Goal: Information Seeking & Learning: Find specific fact

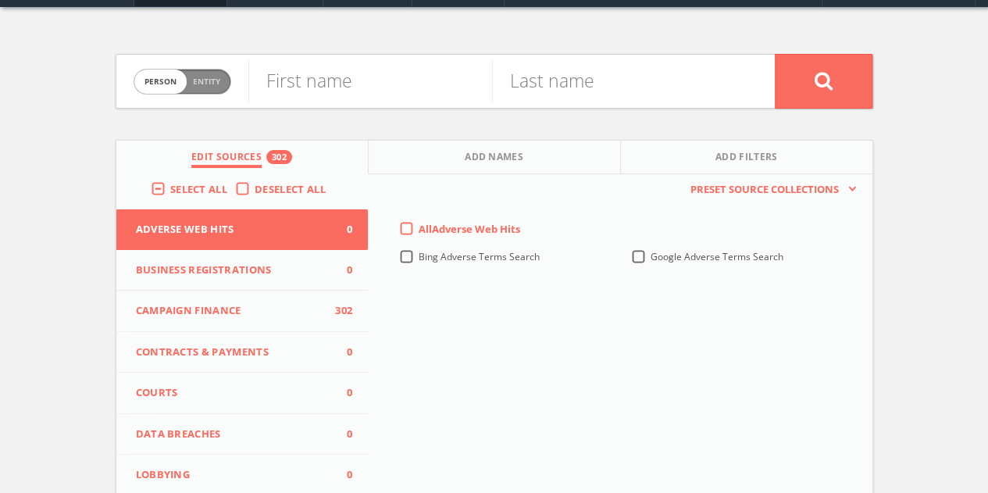
scroll to position [78, 0]
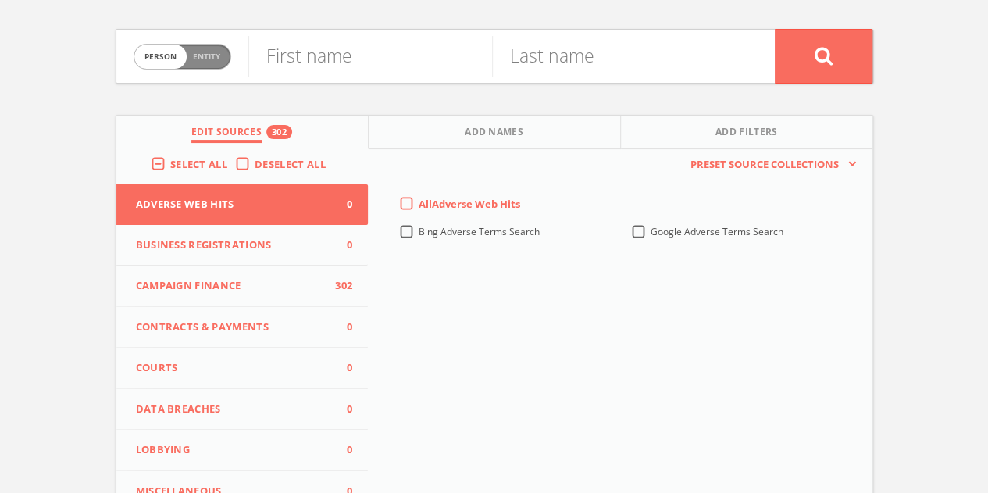
click at [258, 281] on span "Campaign Finance" at bounding box center [233, 286] width 194 height 16
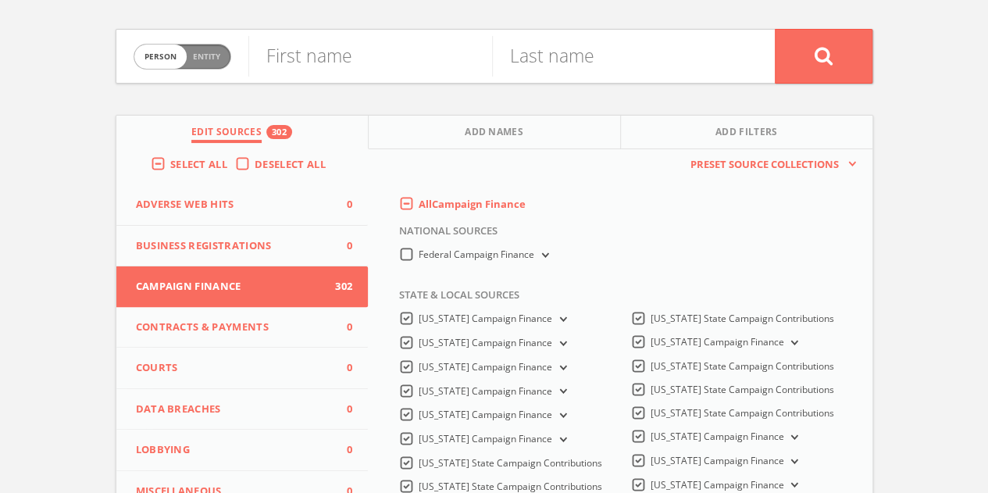
click at [170, 166] on label "Select All" at bounding box center [202, 165] width 65 height 16
click at [0, 0] on input "Select All" at bounding box center [0, 0] width 0 height 0
click at [235, 162] on div "Deselect All" at bounding box center [284, 164] width 98 height 14
click at [255, 163] on label "Deselect All" at bounding box center [294, 165] width 79 height 16
click at [0, 0] on input "Deselect All" at bounding box center [0, 0] width 0 height 0
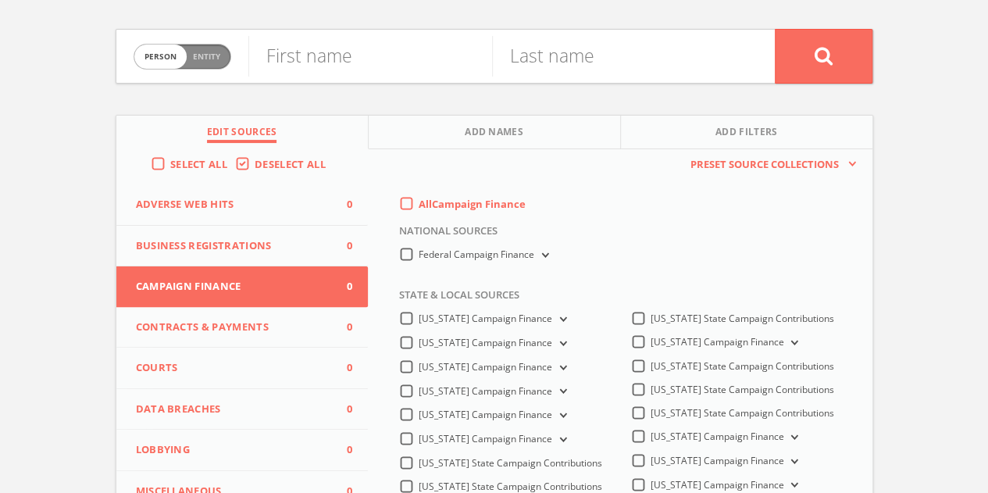
click at [255, 163] on label "Deselect All" at bounding box center [294, 165] width 79 height 16
click at [0, 0] on input "Deselect All" at bounding box center [0, 0] width 0 height 0
click at [255, 163] on label "Deselect All" at bounding box center [294, 165] width 79 height 16
click at [0, 0] on input "Deselect All" at bounding box center [0, 0] width 0 height 0
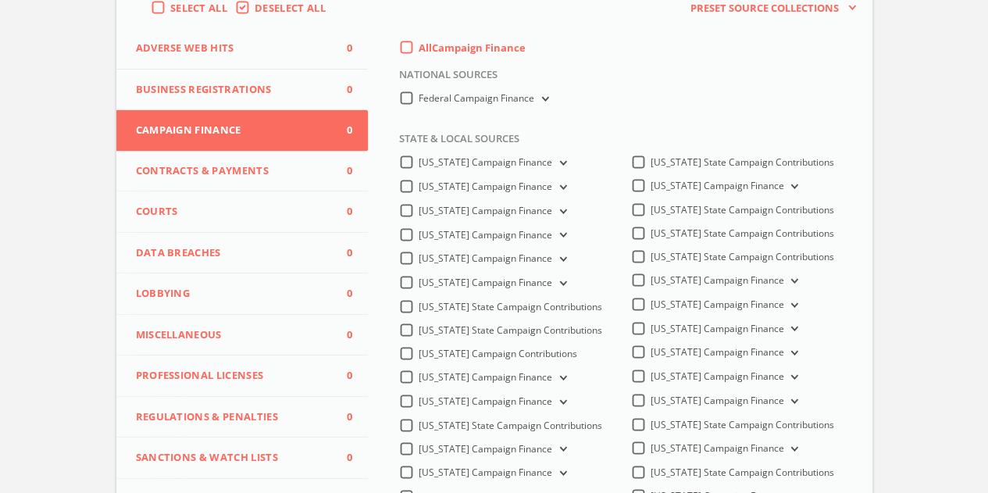
click at [419, 215] on label "[US_STATE] Campaign Finance" at bounding box center [494, 211] width 151 height 15
click at [0, 0] on Finance-all "[US_STATE] Campaign Finance" at bounding box center [0, 0] width 0 height 0
click at [651, 288] on label "[US_STATE] Campaign Finance" at bounding box center [726, 280] width 151 height 15
click at [0, 0] on Finance-all "[US_STATE] Campaign Finance" at bounding box center [0, 0] width 0 height 0
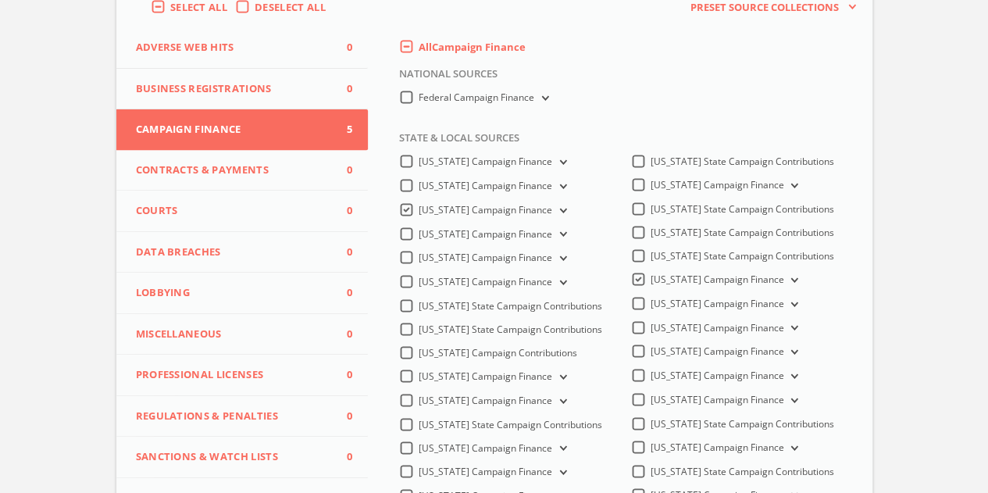
scroll to position [0, 0]
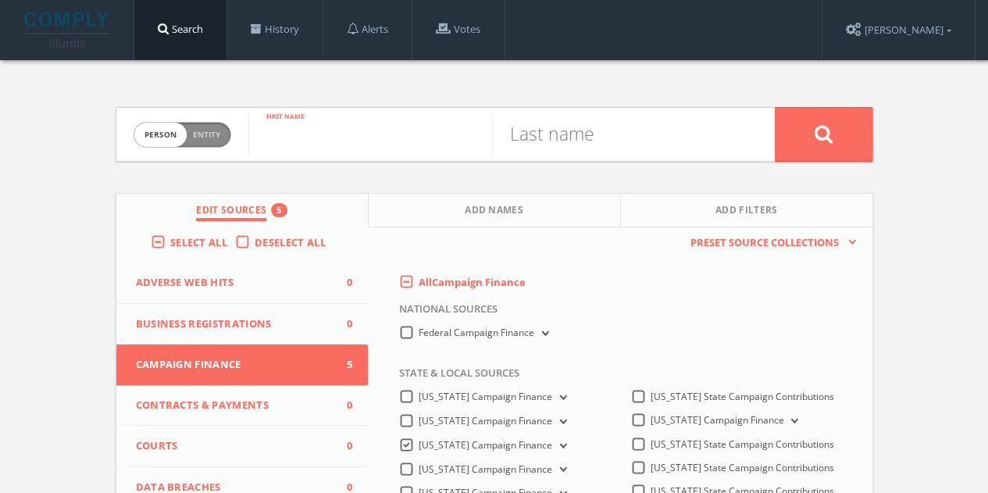
click at [447, 132] on input "text" at bounding box center [370, 134] width 244 height 41
type input "[PERSON_NAME]"
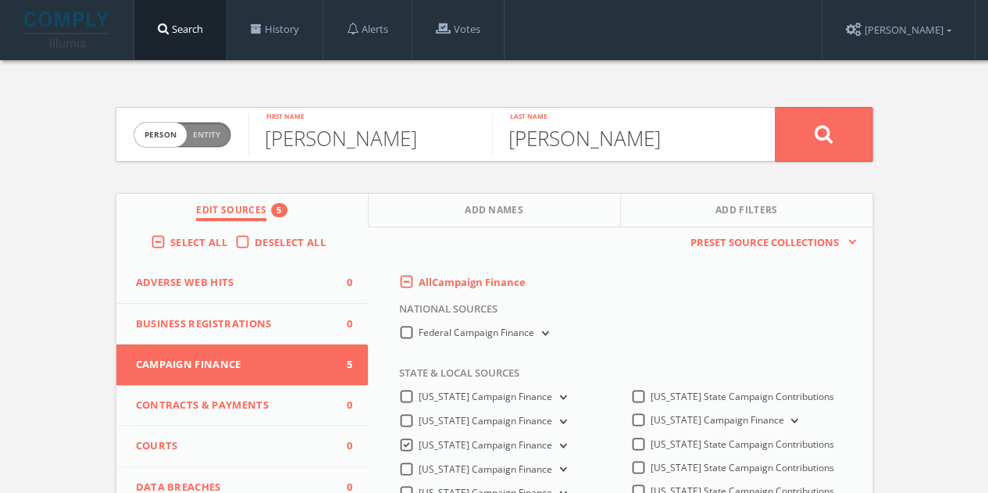
type input "[PERSON_NAME]"
click at [775, 107] on button at bounding box center [824, 134] width 98 height 55
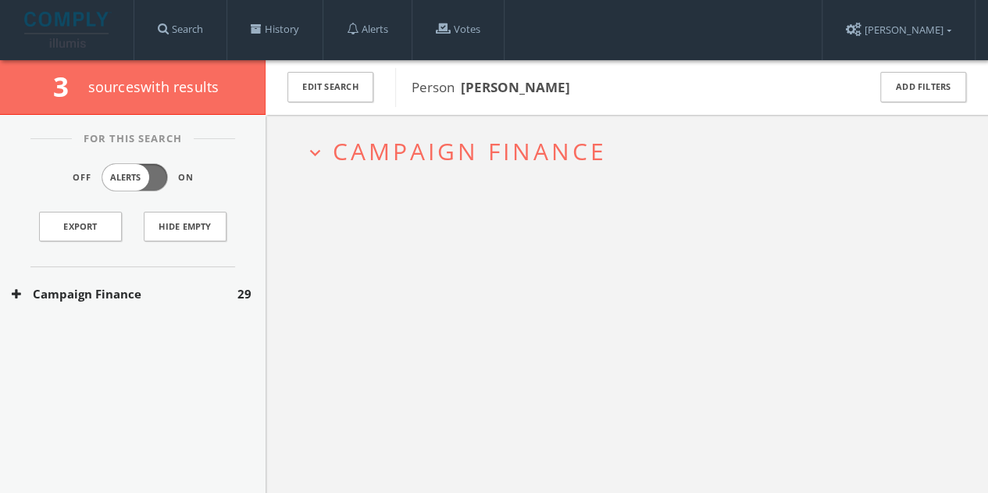
click at [70, 300] on button "Campaign Finance" at bounding box center [125, 294] width 226 height 18
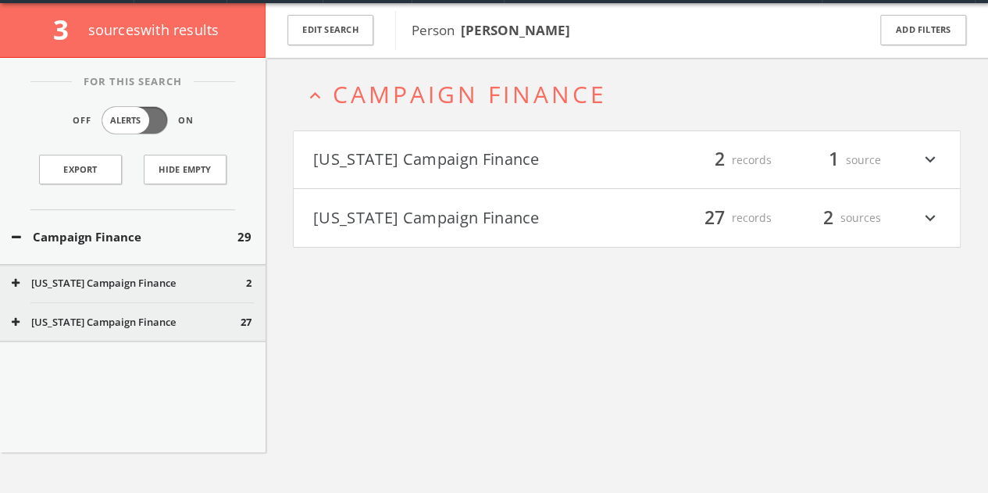
scroll to position [59, 0]
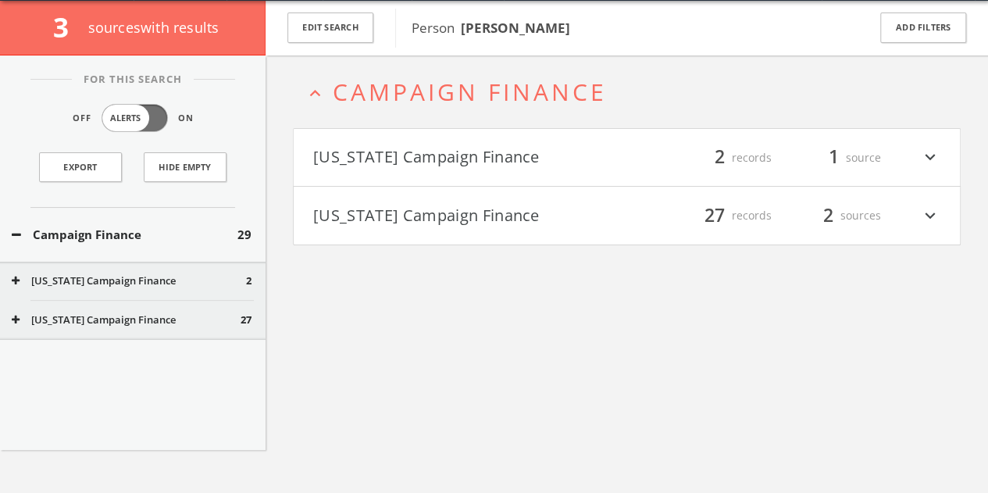
click at [465, 167] on button "[US_STATE] Campaign Finance" at bounding box center [470, 158] width 314 height 27
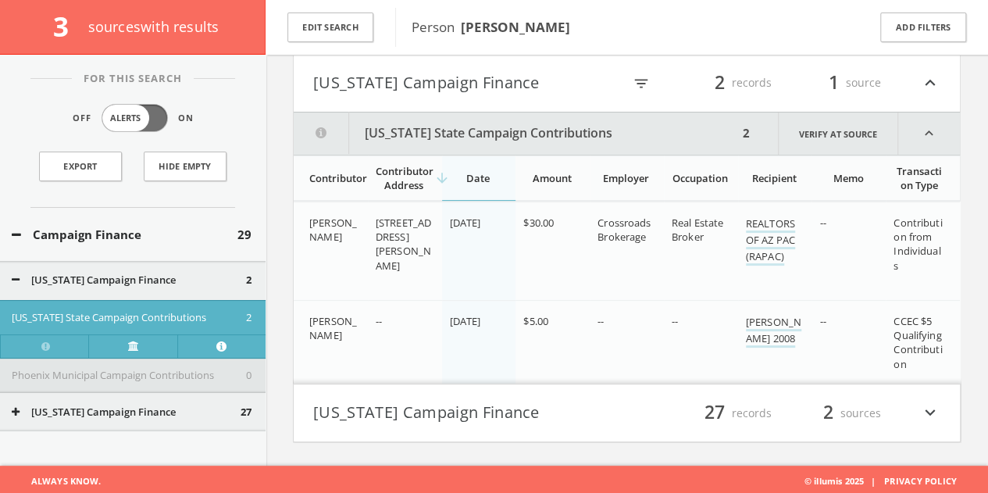
scroll to position [144, 0]
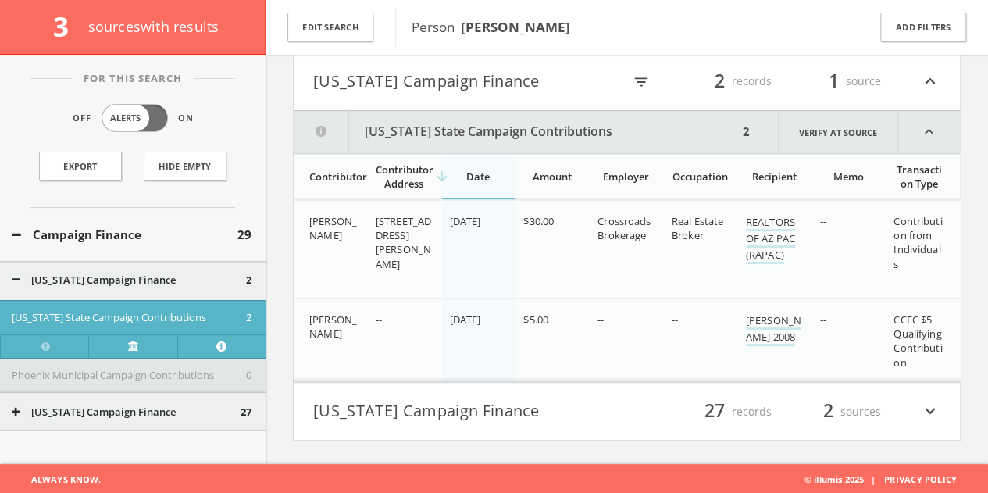
click at [927, 75] on icon "expand_less" at bounding box center [930, 81] width 20 height 27
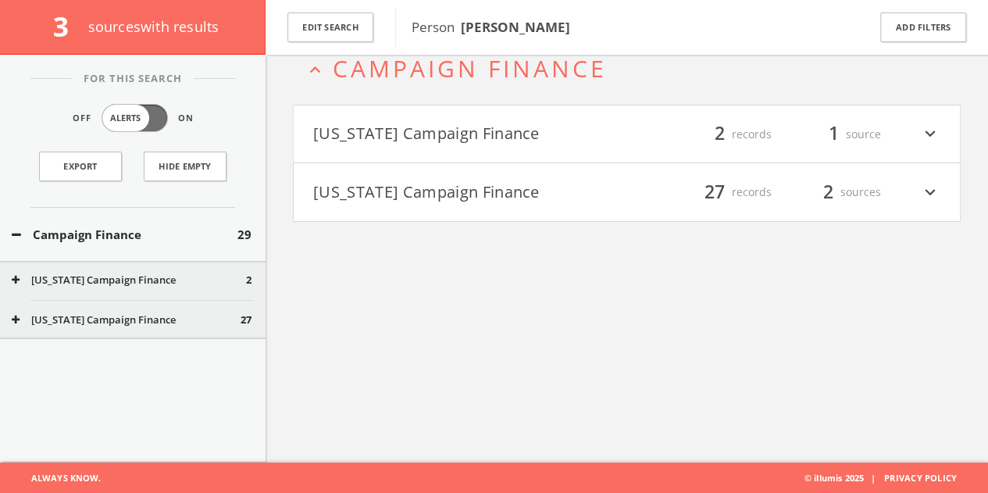
click at [897, 188] on div "filter_list 27 records 2 sources expand_more" at bounding box center [784, 192] width 314 height 27
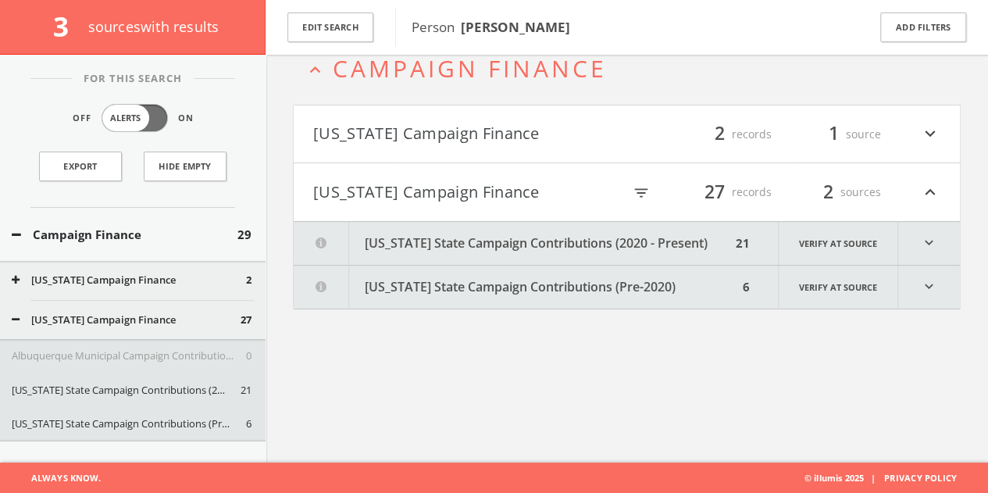
click at [934, 274] on icon "expand_more" at bounding box center [930, 287] width 62 height 43
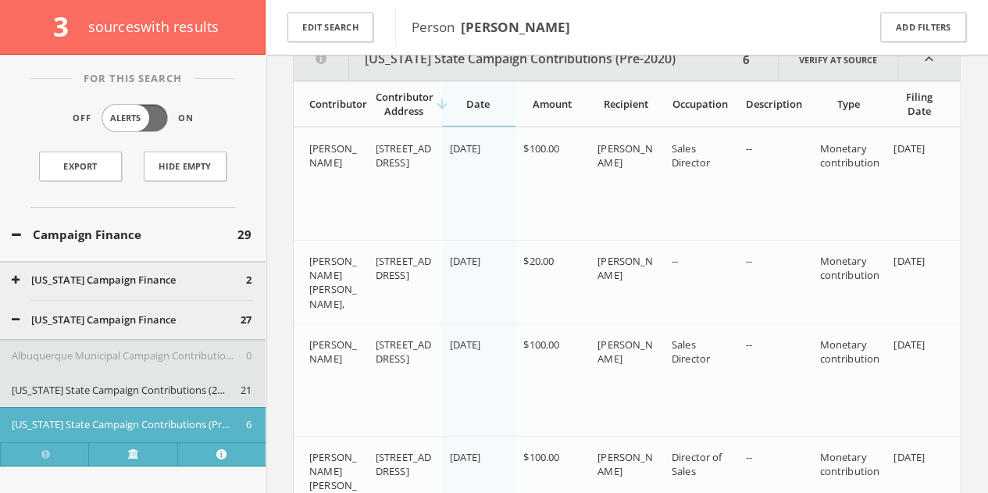
scroll to position [162, 0]
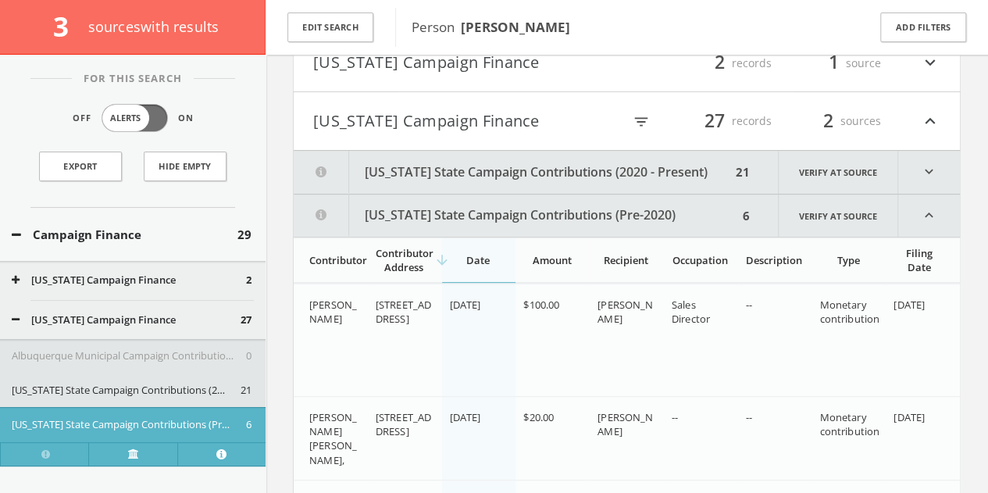
click at [929, 160] on icon "expand_more" at bounding box center [930, 172] width 62 height 43
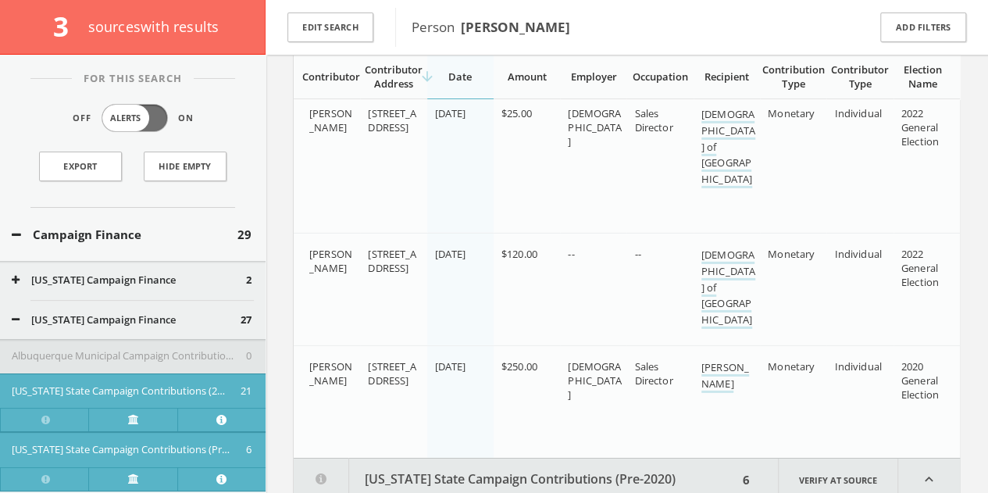
scroll to position [2521, 0]
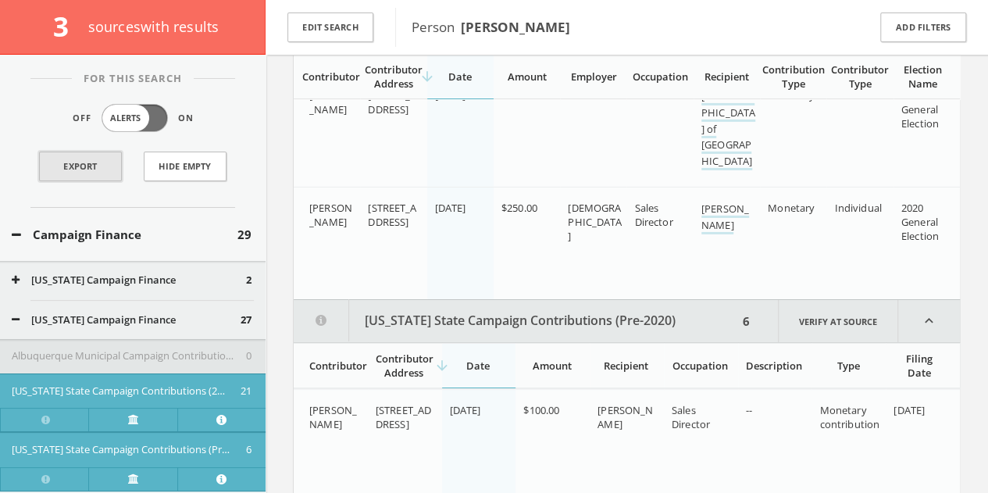
click at [91, 174] on link "Export" at bounding box center [80, 167] width 83 height 30
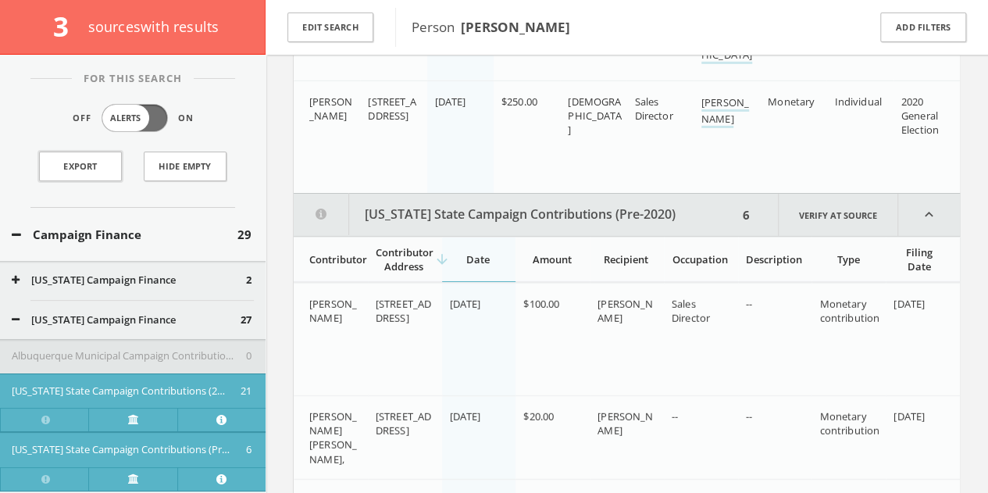
scroll to position [2503, 0]
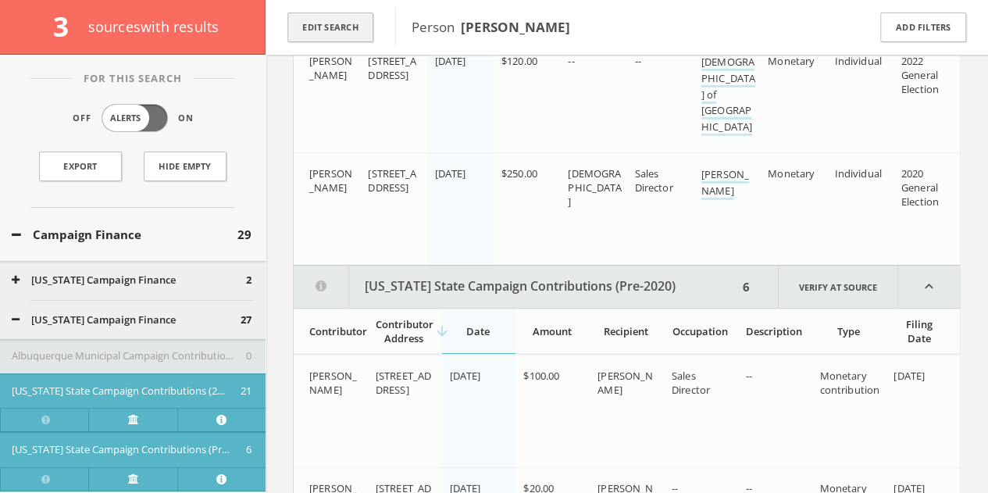
click at [327, 36] on button "Edit Search" at bounding box center [331, 28] width 86 height 30
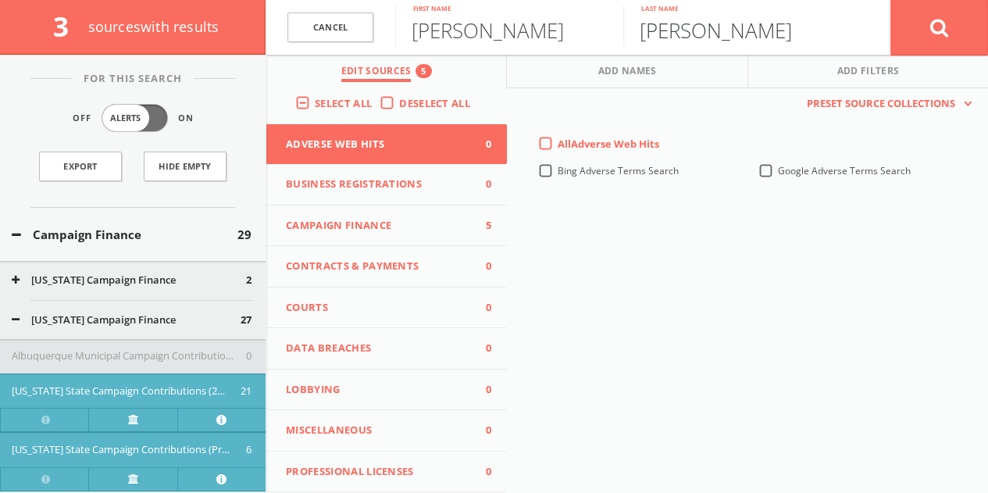
click at [663, 40] on input "[PERSON_NAME]" at bounding box center [738, 26] width 228 height 41
type input "[PERSON_NAME]"
click at [891, 0] on button at bounding box center [940, 27] width 98 height 56
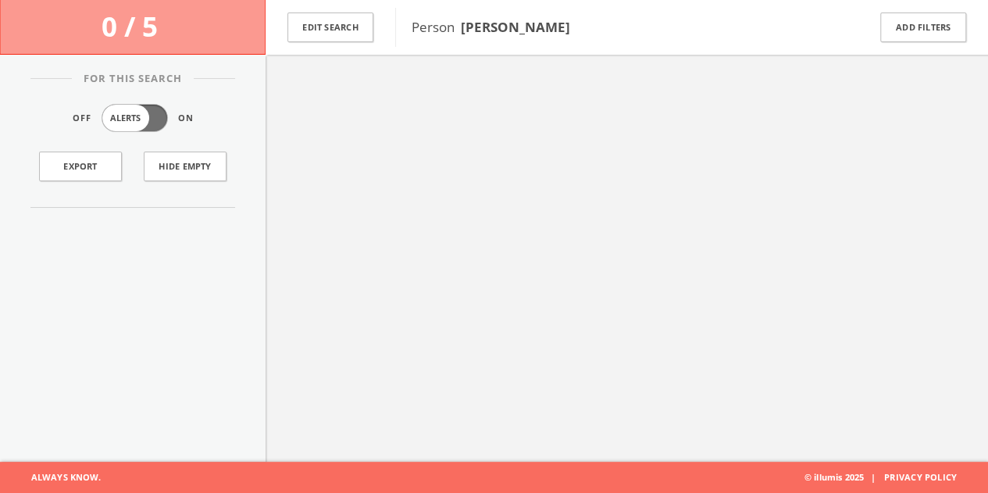
scroll to position [91, 0]
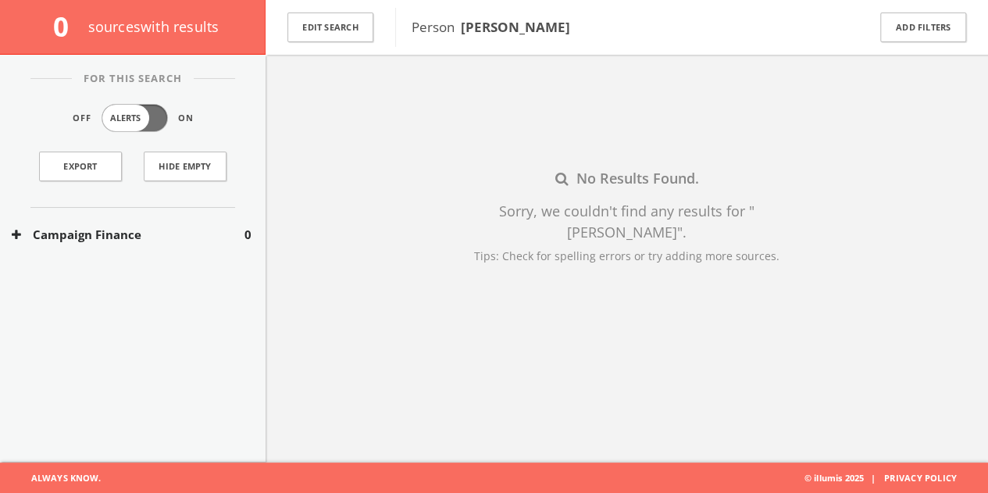
click at [278, 23] on div "Edit Search" at bounding box center [331, 27] width 130 height 55
click at [323, 27] on button "Edit Search" at bounding box center [331, 28] width 86 height 30
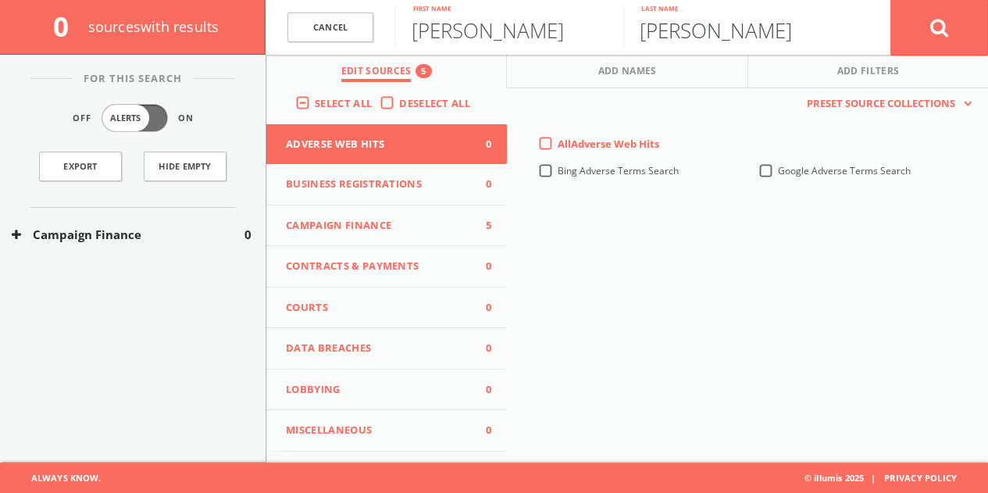
click at [664, 29] on input "[PERSON_NAME]" at bounding box center [738, 26] width 228 height 41
type input "c"
type input "l"
type input "[PERSON_NAME]"
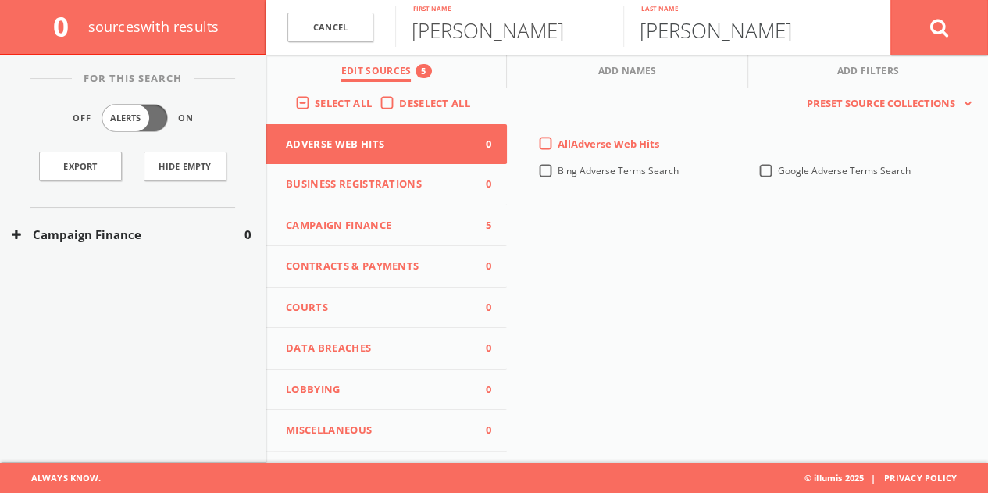
click at [891, 0] on button at bounding box center [940, 27] width 98 height 56
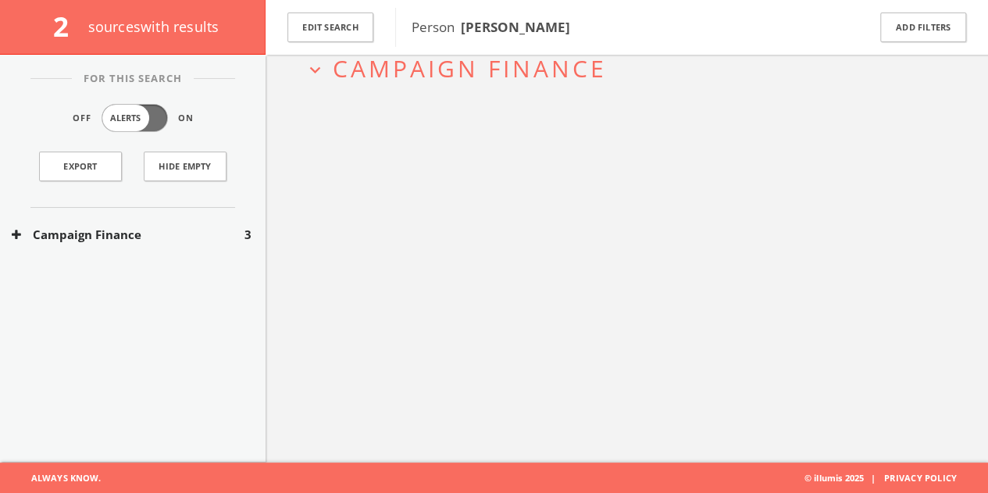
click at [219, 249] on div "Campaign Finance 3" at bounding box center [133, 235] width 266 height 54
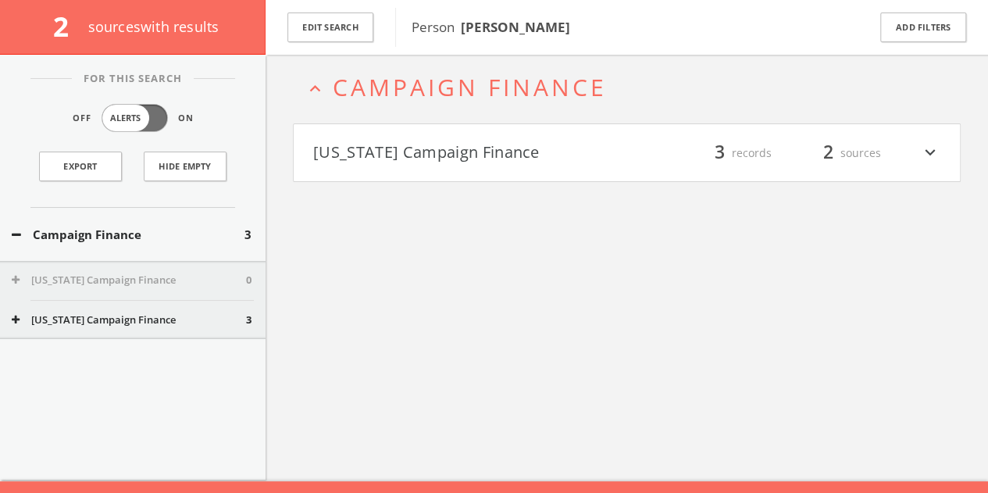
click at [579, 166] on button "[US_STATE] Campaign Finance" at bounding box center [470, 153] width 314 height 27
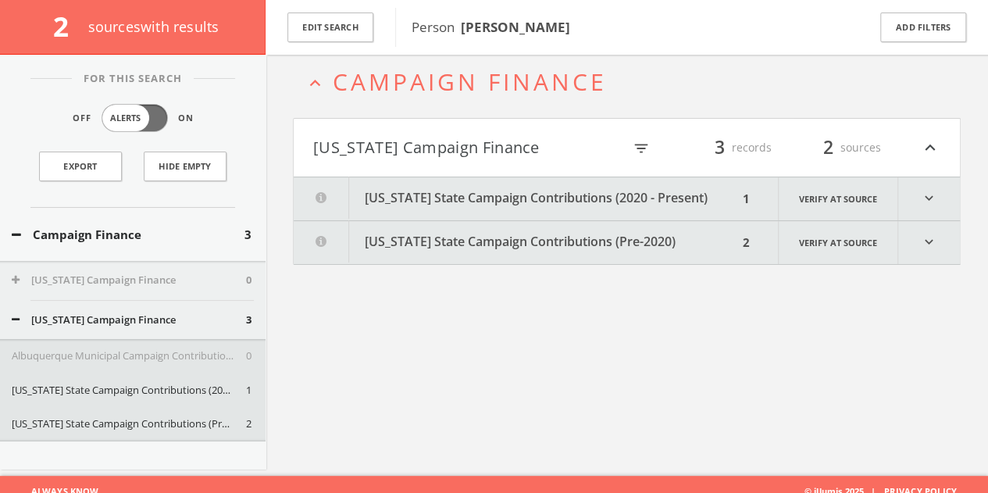
scroll to position [91, 0]
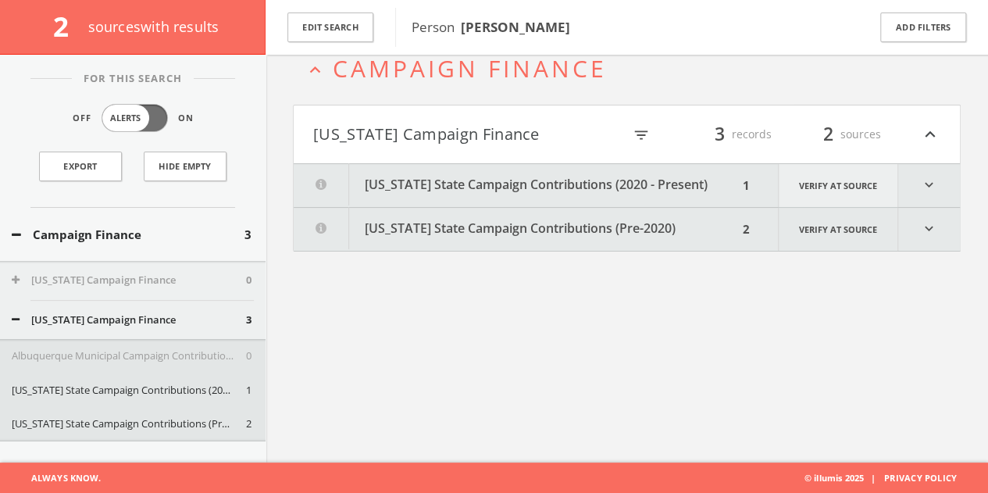
click at [807, 176] on link "Verify at source" at bounding box center [838, 185] width 120 height 43
click at [942, 178] on icon "expand_more" at bounding box center [930, 185] width 62 height 43
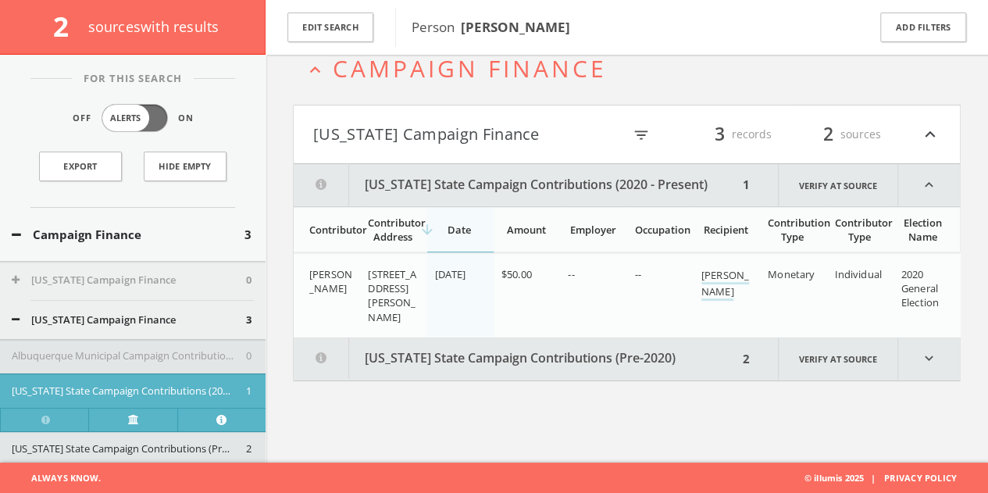
click at [935, 355] on icon "expand_more" at bounding box center [930, 359] width 62 height 43
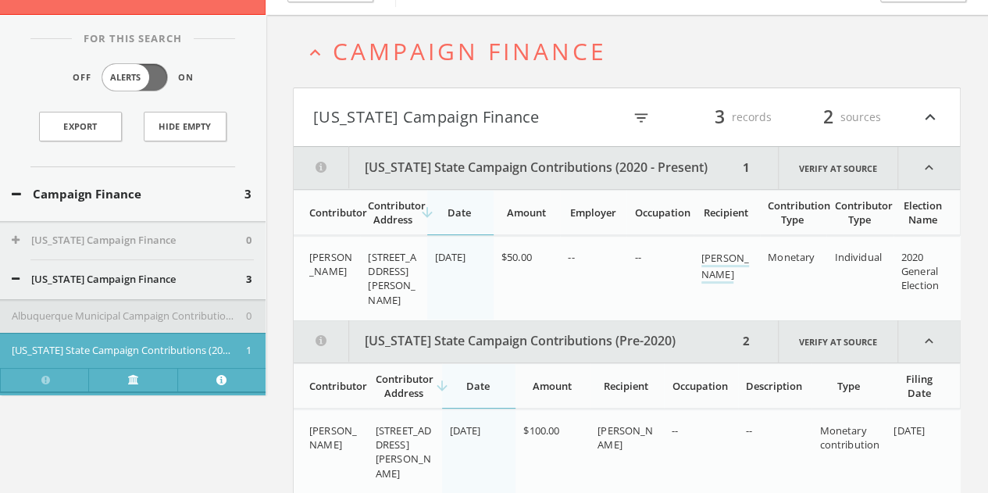
scroll to position [0, 0]
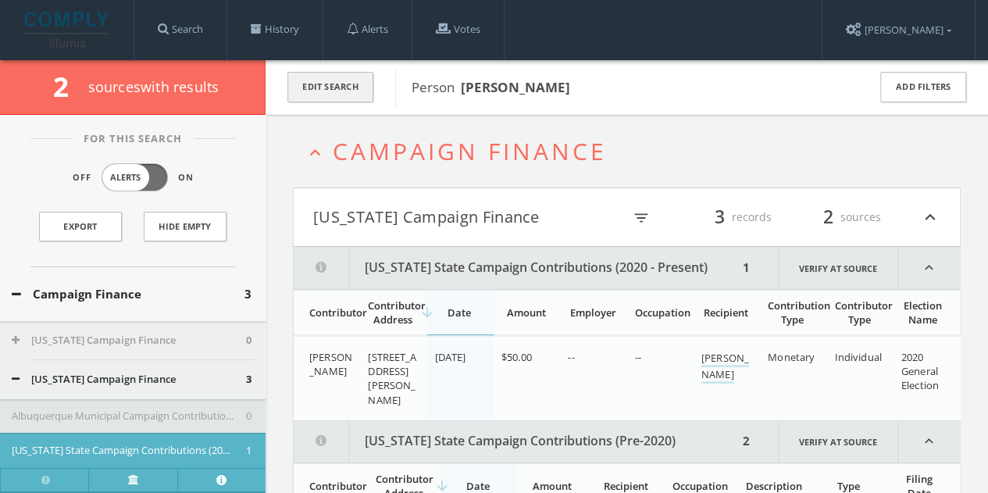
click at [316, 99] on div "Edit Search" at bounding box center [331, 87] width 130 height 55
click at [316, 85] on button "Edit Search" at bounding box center [331, 87] width 86 height 30
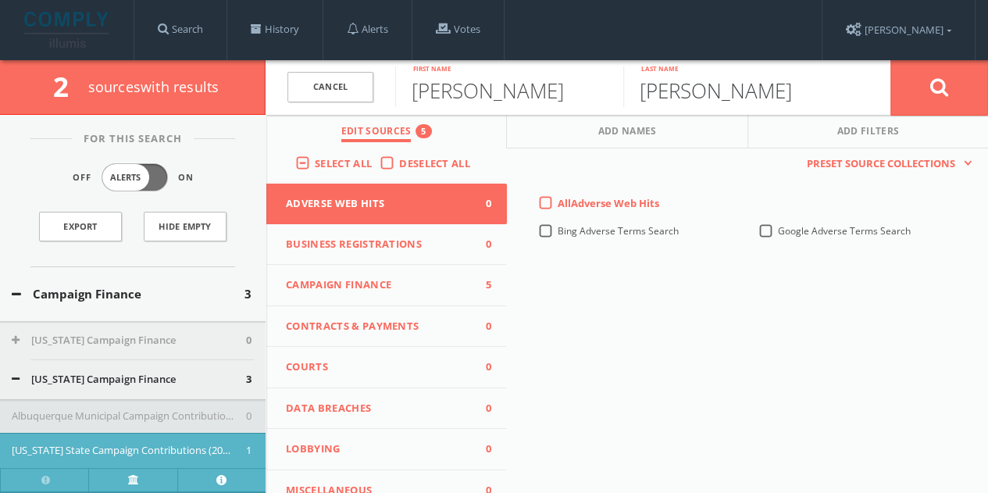
click at [673, 93] on input "[PERSON_NAME]" at bounding box center [738, 86] width 228 height 41
type input "[PERSON_NAME]"
click at [891, 59] on button at bounding box center [940, 87] width 98 height 56
